Goal: Task Accomplishment & Management: Manage account settings

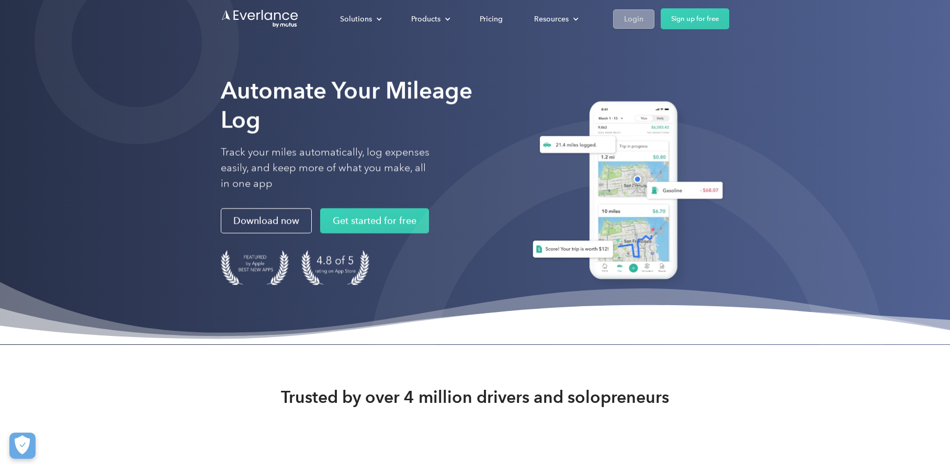
click at [629, 18] on div "Login" at bounding box center [633, 19] width 19 height 13
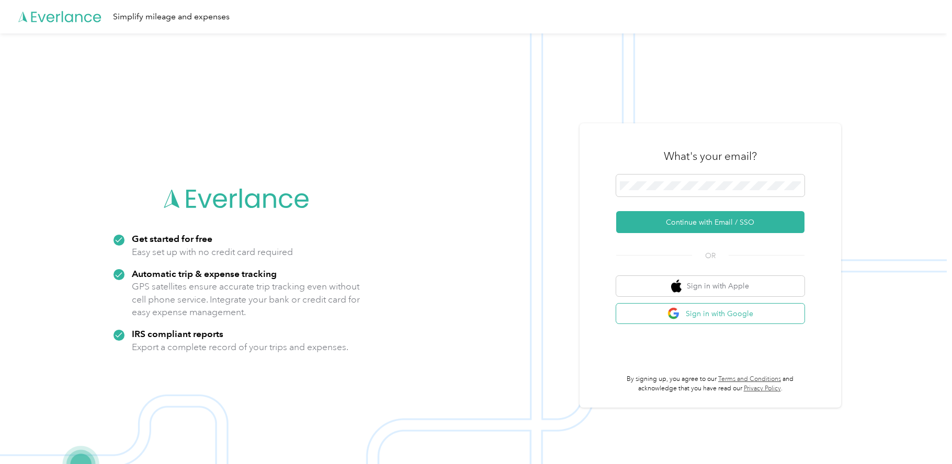
click at [719, 314] on button "Sign in with Google" at bounding box center [710, 314] width 188 height 20
